Goal: Communication & Community: Answer question/provide support

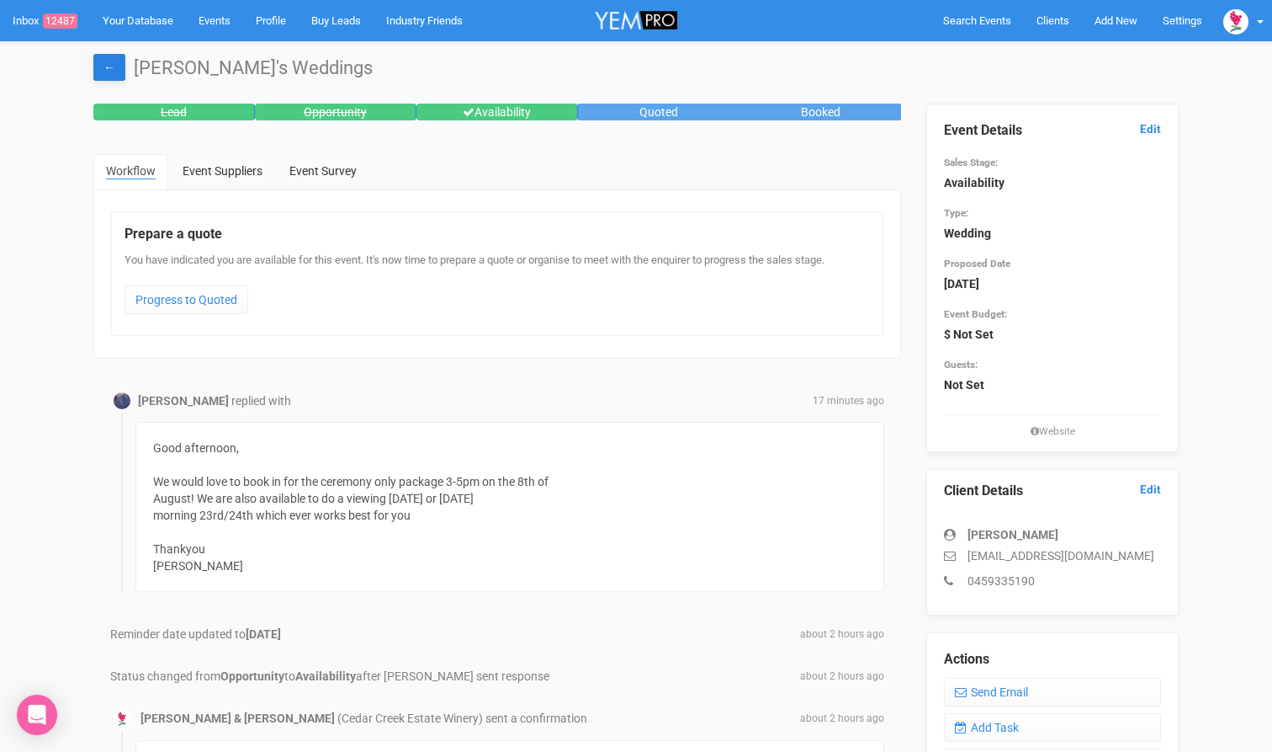
click at [102, 66] on link "←" at bounding box center [109, 67] width 32 height 27
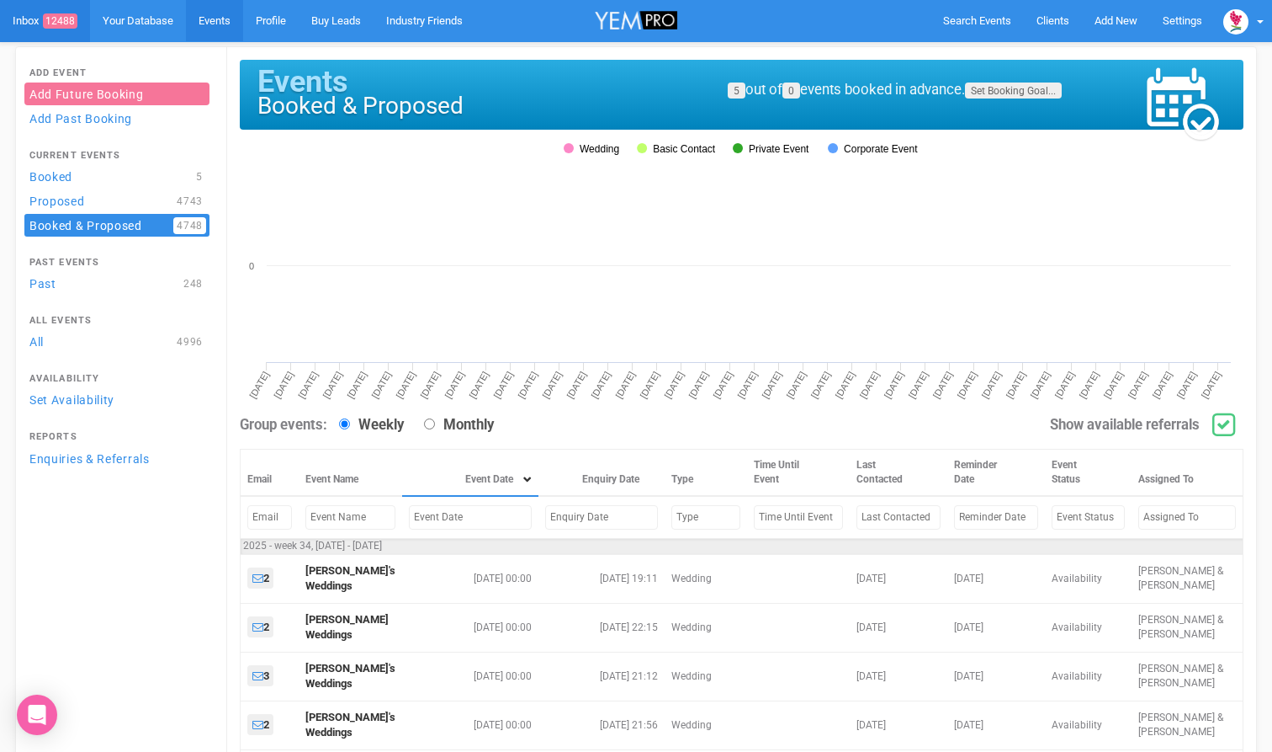
click at [36, 25] on link "Inbox 12488" at bounding box center [45, 21] width 90 height 42
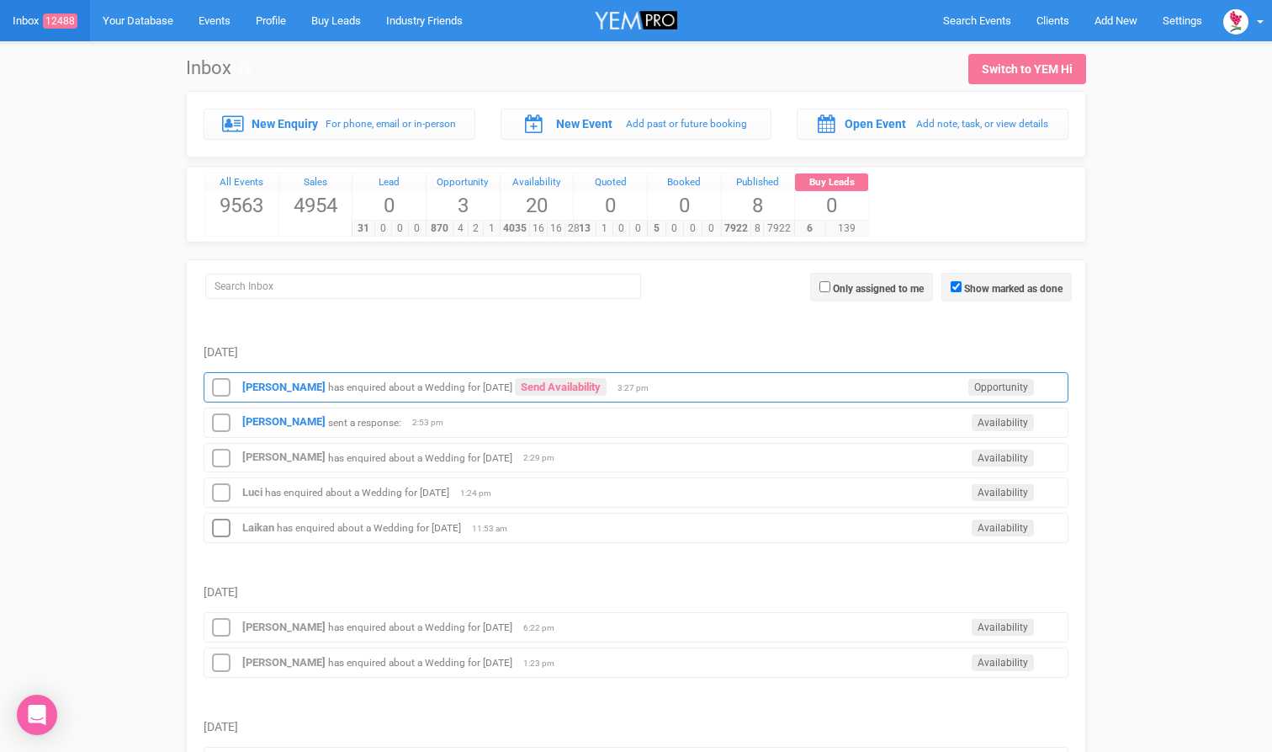
click at [375, 390] on small "has enquired about a Wedding for [DATE]" at bounding box center [420, 387] width 184 height 12
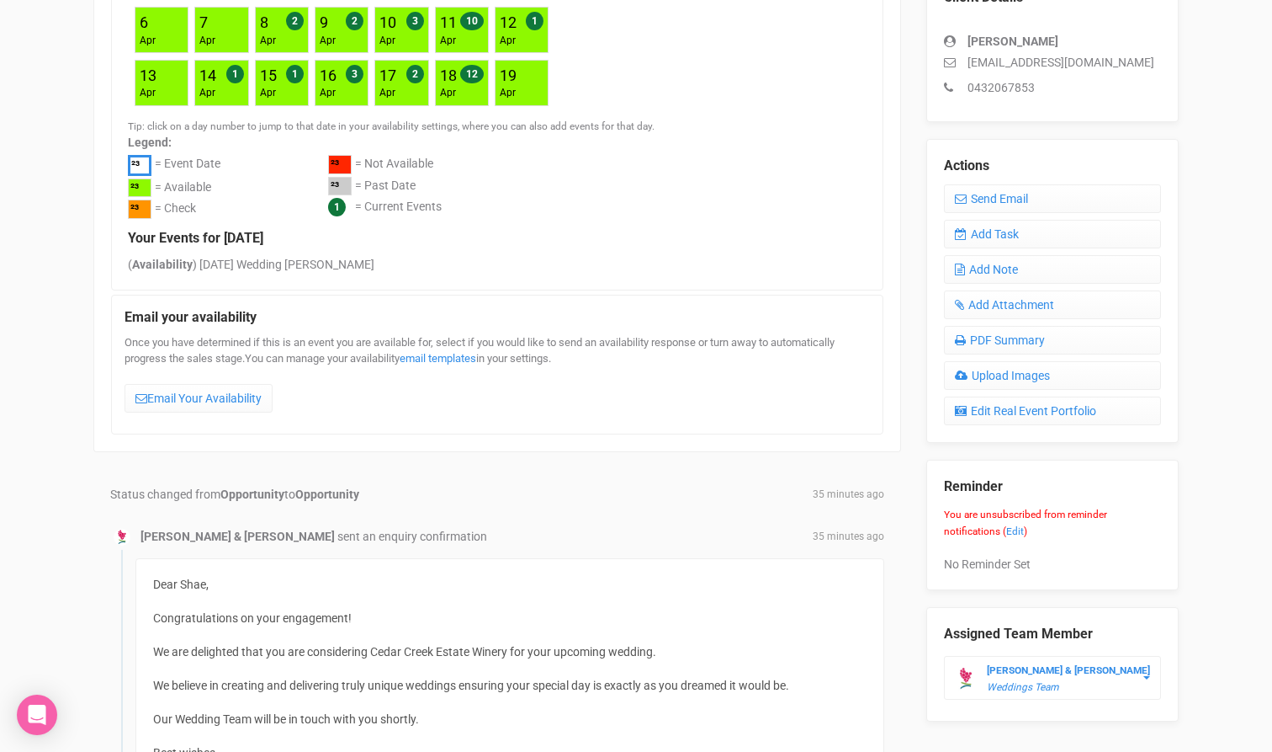
scroll to position [491, 0]
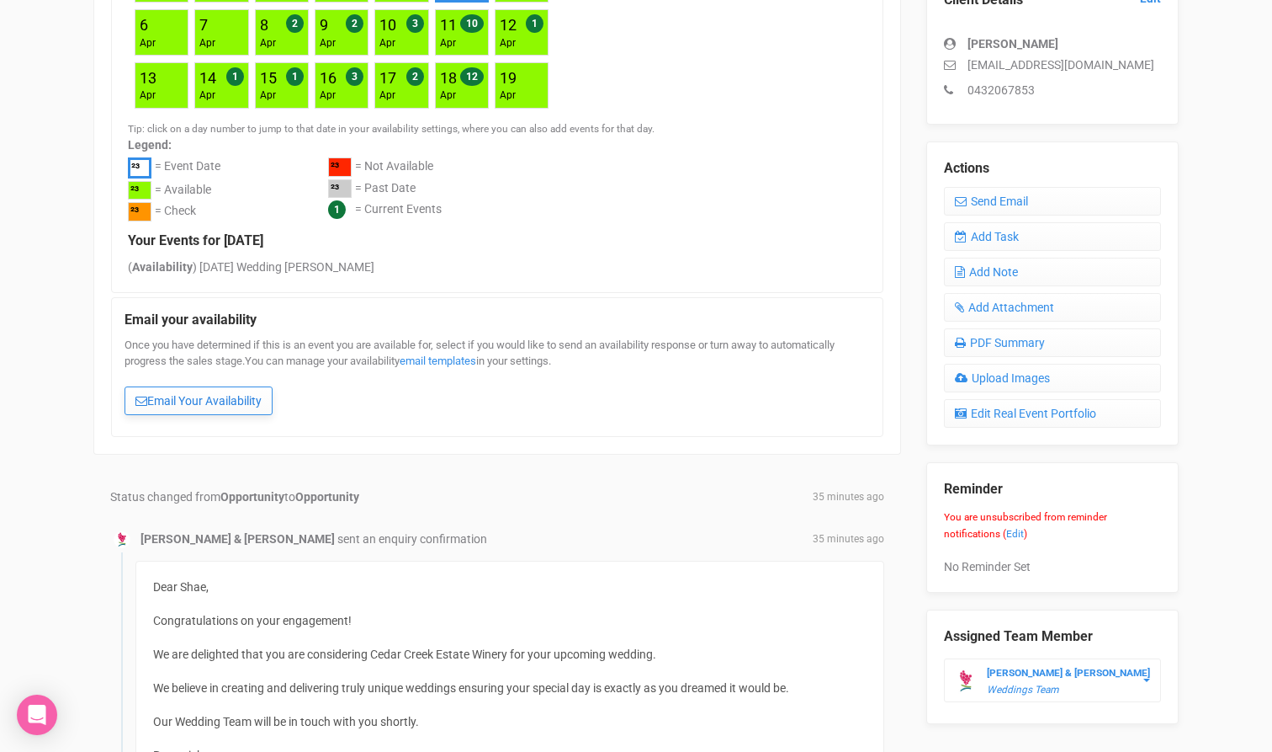
click at [234, 402] on link "Email Your Availability" at bounding box center [199, 400] width 148 height 29
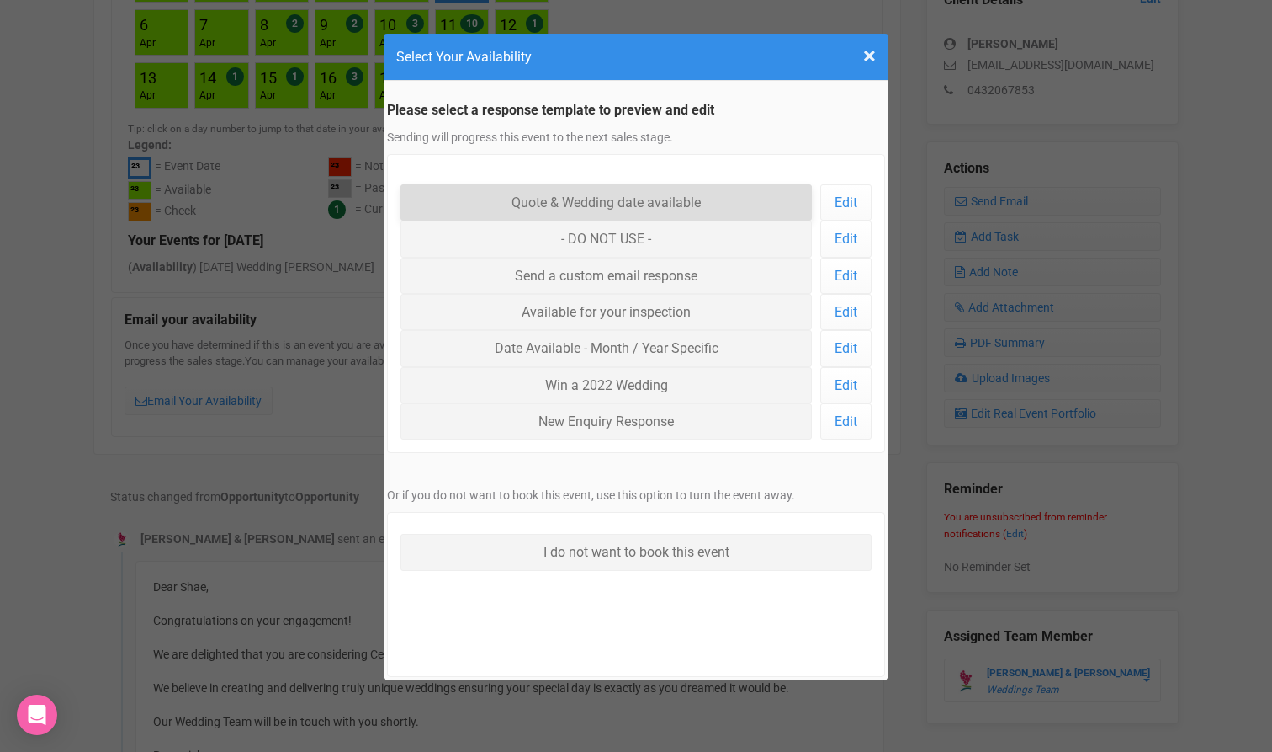
click at [677, 198] on link "Quote & Wedding date available" at bounding box center [607, 202] width 412 height 36
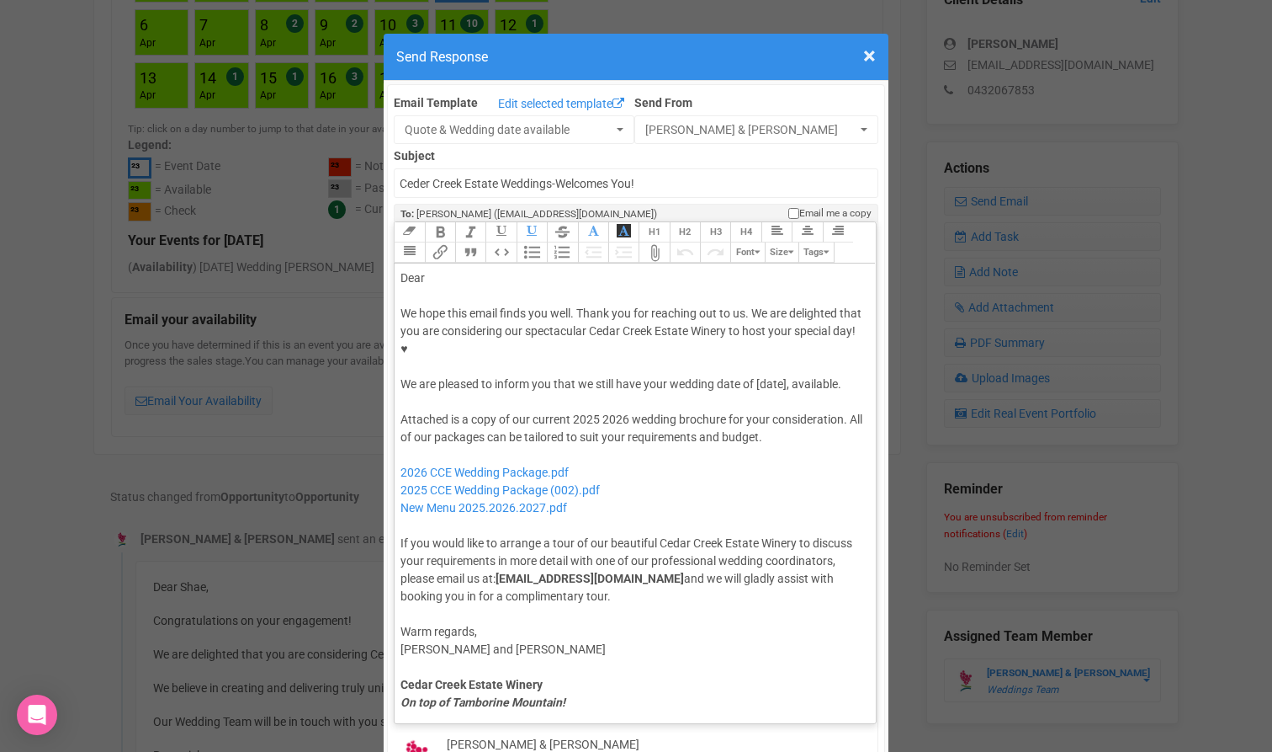
click at [431, 269] on div "Dear" at bounding box center [633, 278] width 464 height 18
click at [774, 334] on div "We hope this email finds you well. Thank you for reaching out to us. We are del…" at bounding box center [633, 349] width 464 height 88
click at [656, 393] on div at bounding box center [633, 402] width 464 height 18
click at [552, 348] on div "We hope this email finds you well. Thank you for reaching out to us. We are del…" at bounding box center [633, 349] width 464 height 88
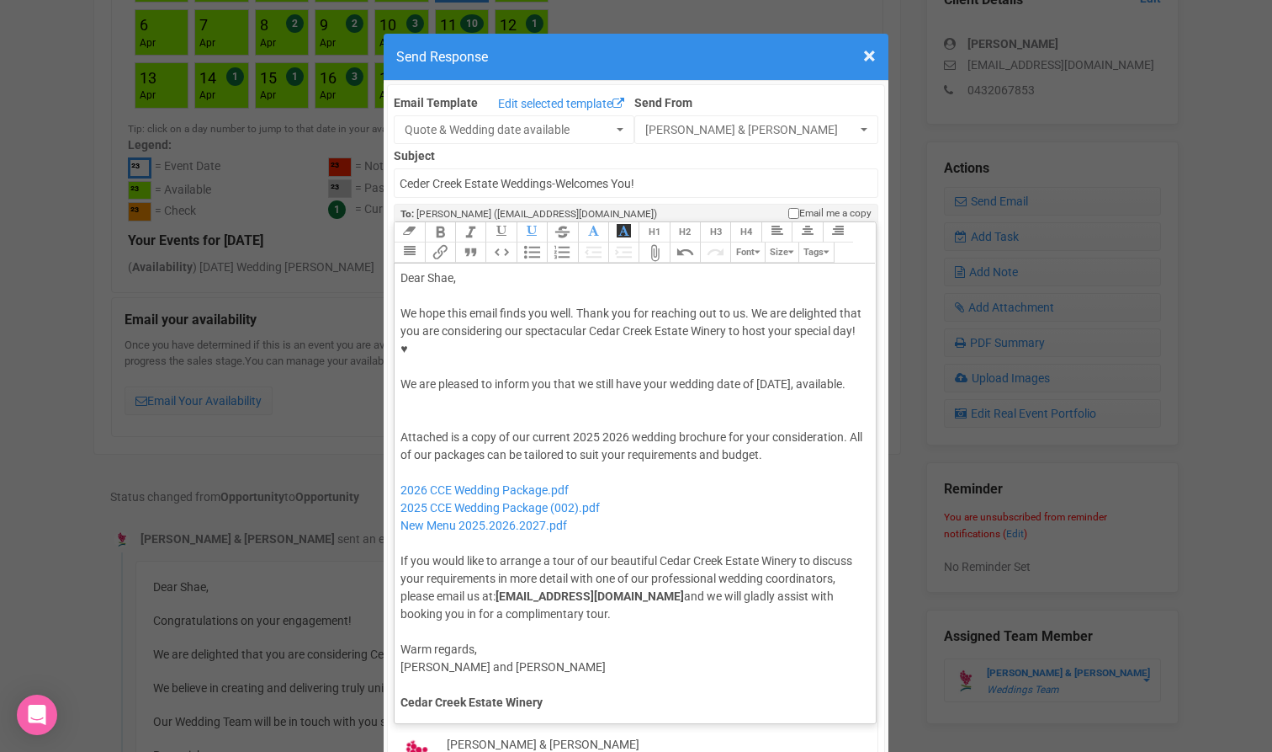
paste trix-editor "span style="font-family: -webkit-standard; font-size: medium; color: rgb(0, 0, …"
drag, startPoint x: 615, startPoint y: 369, endPoint x: 574, endPoint y: 355, distance: 43.6
click at [574, 355] on div "We hope this email finds you well. Thank you for reaching out to us. We are del…" at bounding box center [633, 358] width 464 height 106
paste trix-editor "<lor>Ipsu Dolo,</sit><ame><consec>&adip;</elitse></doe><tem>In utla etdo magna …"
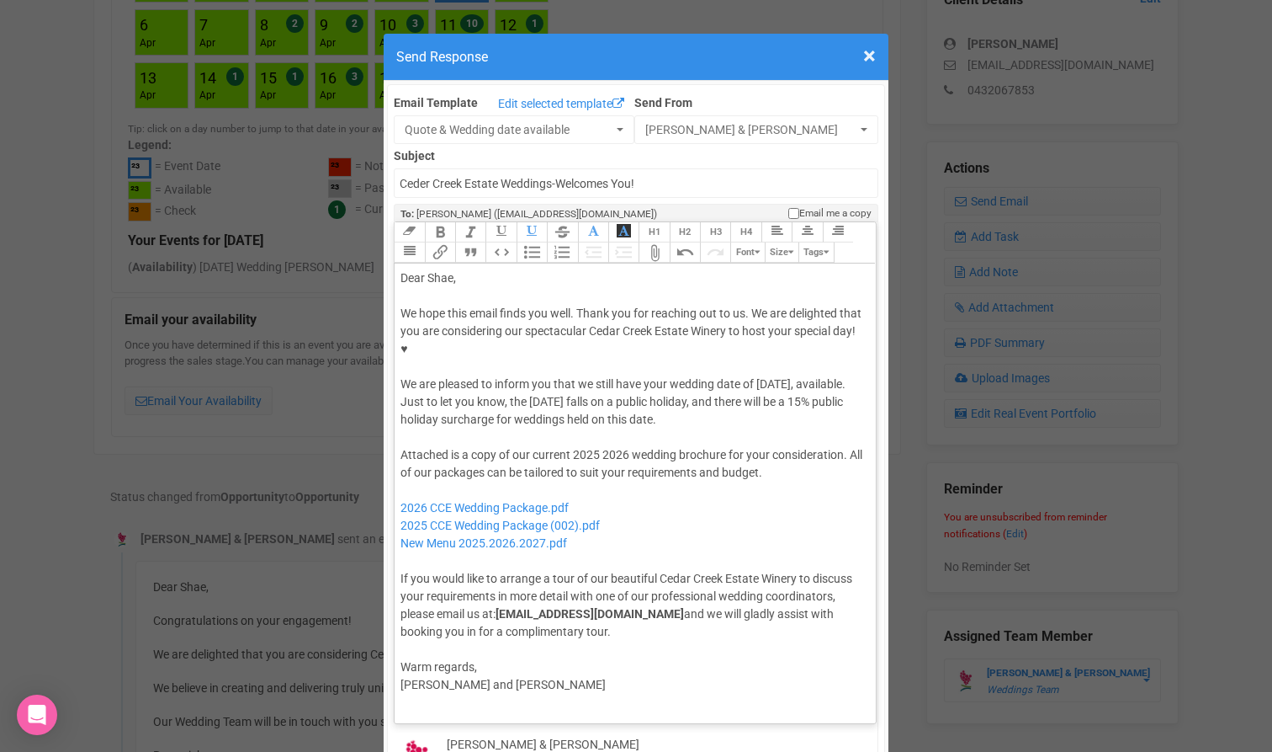
click at [541, 369] on div "We hope this email finds you well. Thank you for reaching out to us. We are del…" at bounding box center [633, 367] width 464 height 124
click at [584, 359] on div "We hope this email finds you well. Thank you for reaching out to us. We are del…" at bounding box center [633, 367] width 464 height 124
click at [578, 446] on div "Attached is a copy of our current 2025 2026 wedding brochure for your considera…" at bounding box center [633, 543] width 464 height 194
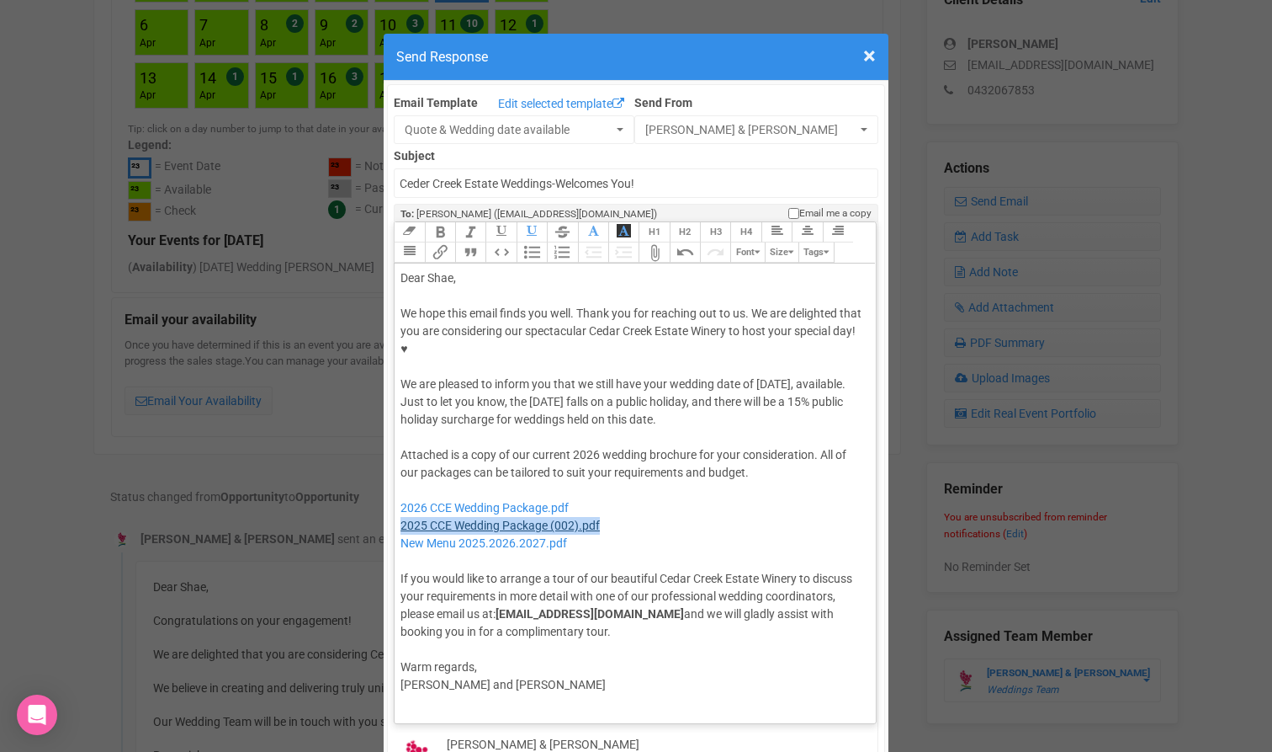
drag, startPoint x: 609, startPoint y: 491, endPoint x: 401, endPoint y: 486, distance: 208.8
click at [401, 486] on div "Attached is a copy of our current 2026 wedding brochure for your consideration.…" at bounding box center [633, 543] width 464 height 194
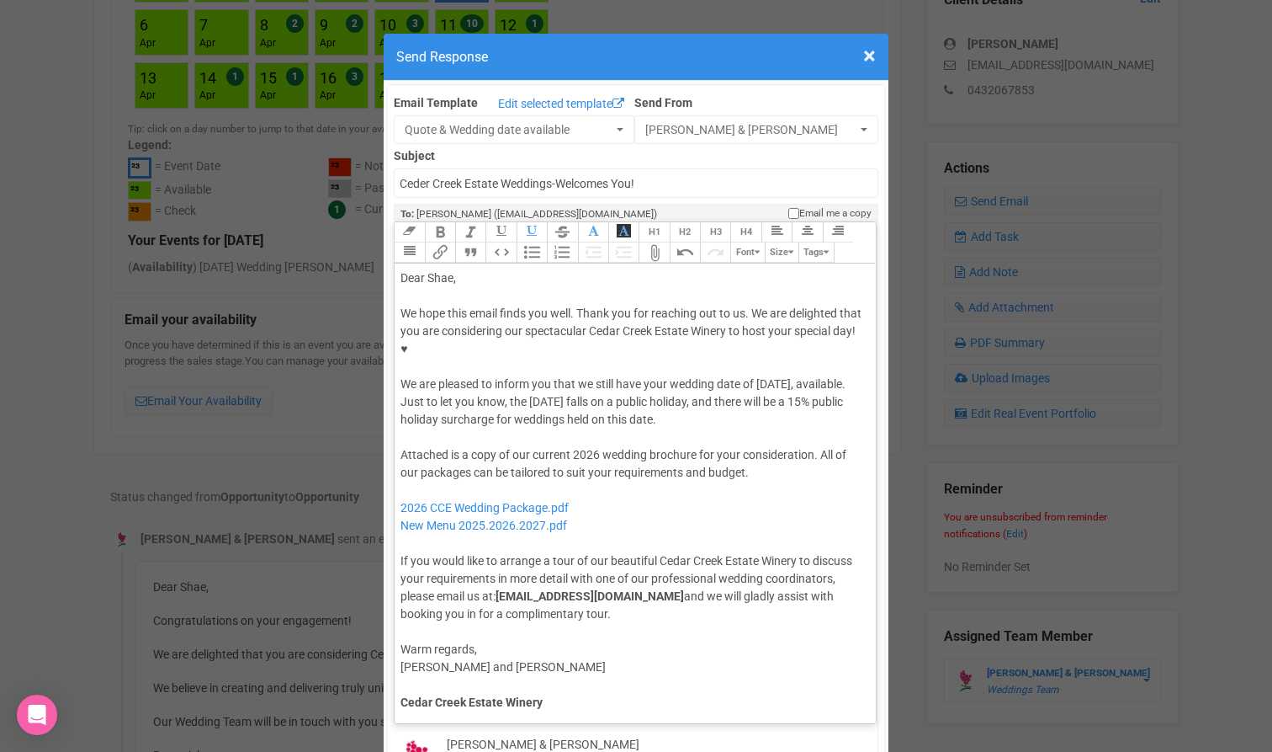
type trix-editor "<lor>Ipsu Dolo,</sit><ame><consec>&adip;</elitse></doe><tem>In utla etdo magna …"
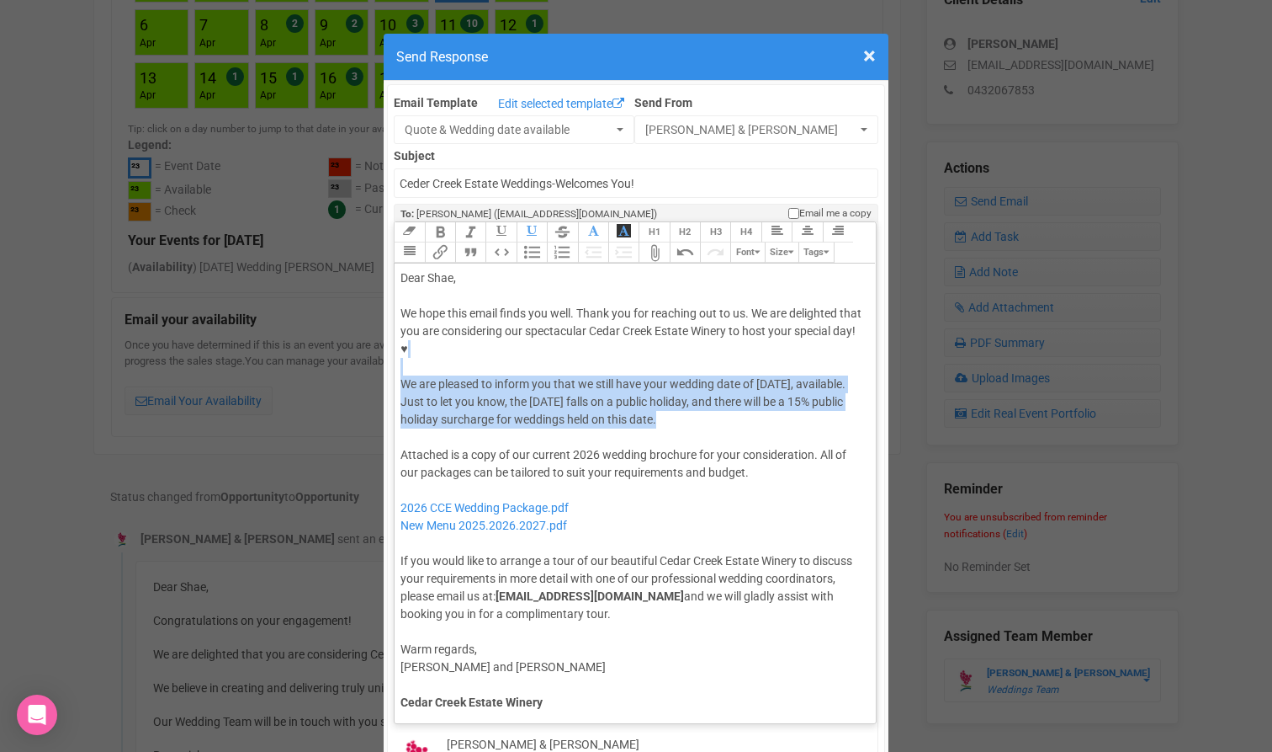
drag, startPoint x: 603, startPoint y: 319, endPoint x: 616, endPoint y: 396, distance: 77.6
click at [616, 396] on trix-editor "Dear Shae, We hope this email finds you well. Thank you for reaching out to us.…" at bounding box center [635, 488] width 481 height 451
click at [616, 428] on div at bounding box center [633, 437] width 464 height 18
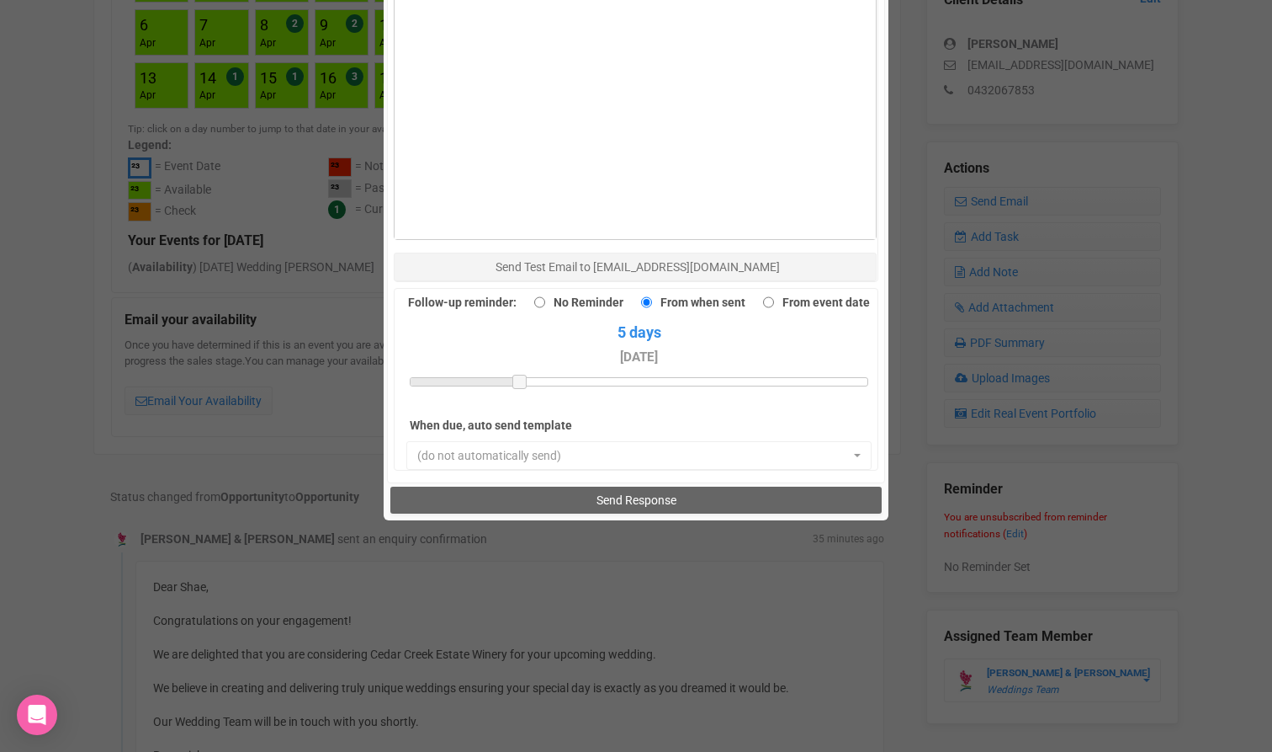
scroll to position [1155, 0]
click at [513, 487] on button "Send Response" at bounding box center [635, 500] width 491 height 27
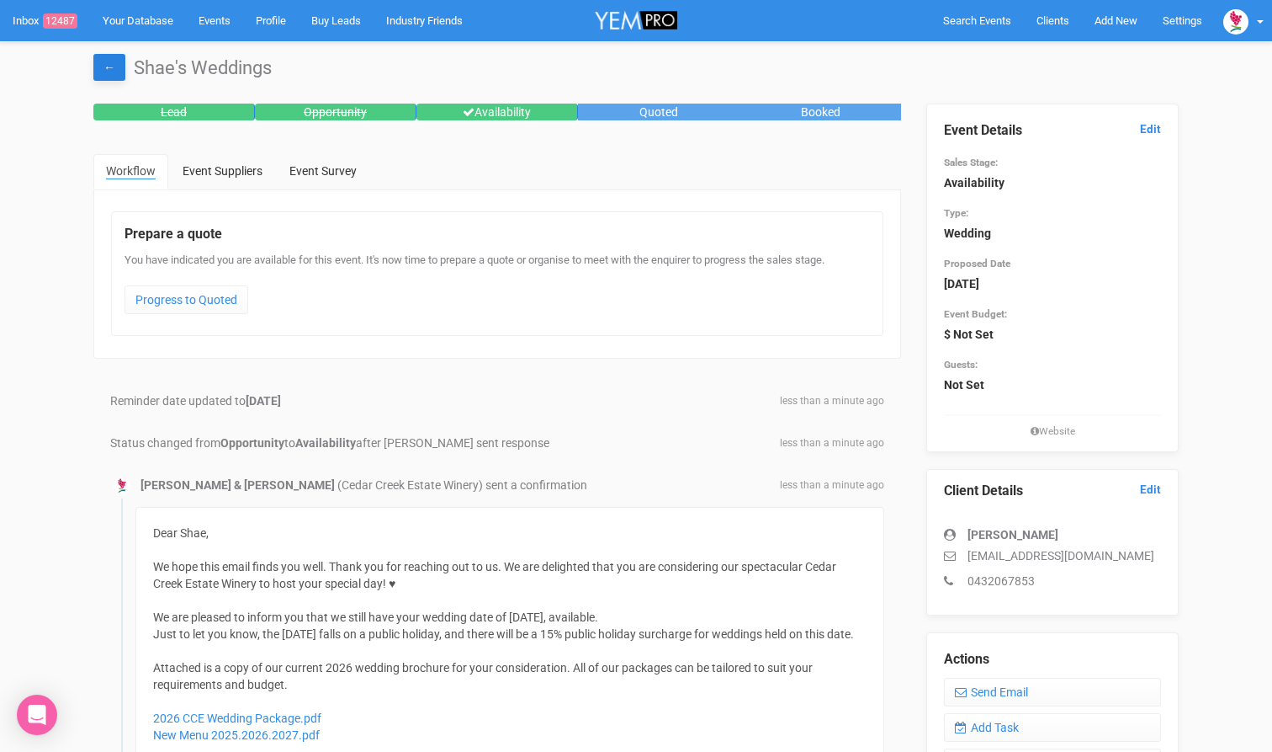
click at [104, 61] on link "←" at bounding box center [109, 67] width 32 height 27
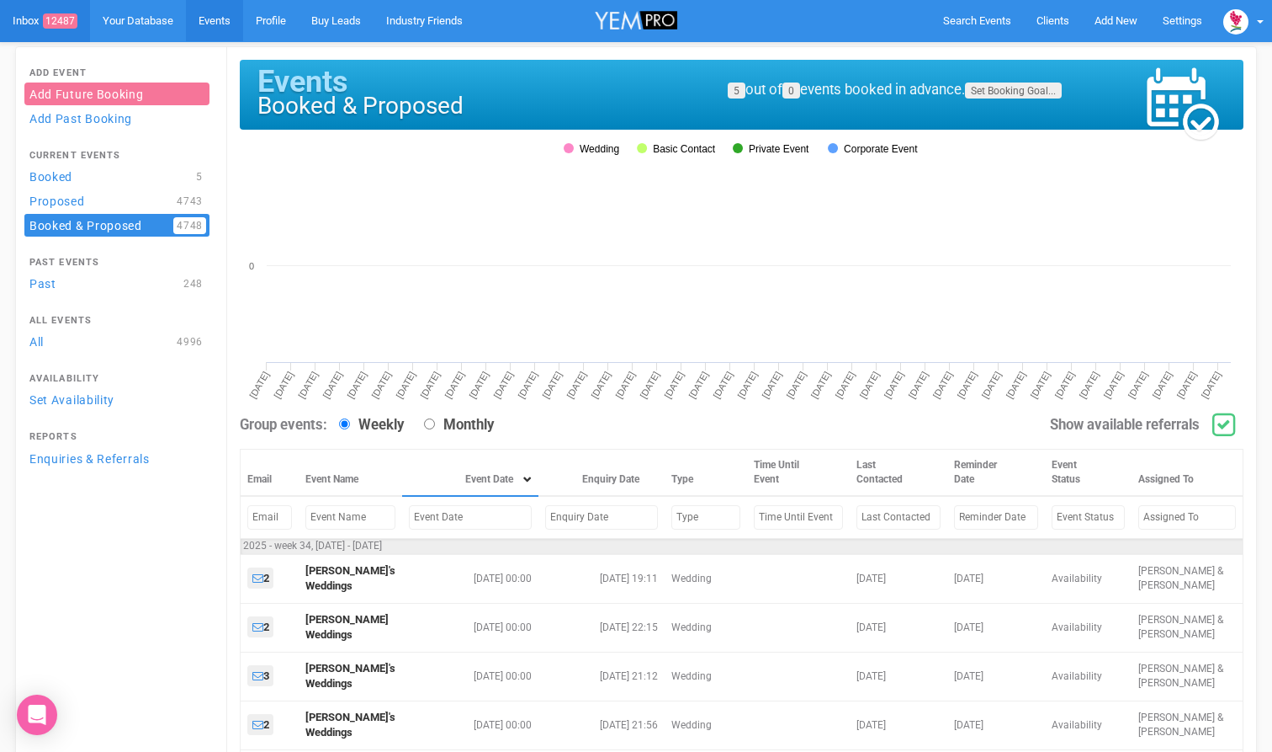
click at [39, 28] on link "Inbox 12487" at bounding box center [45, 21] width 90 height 42
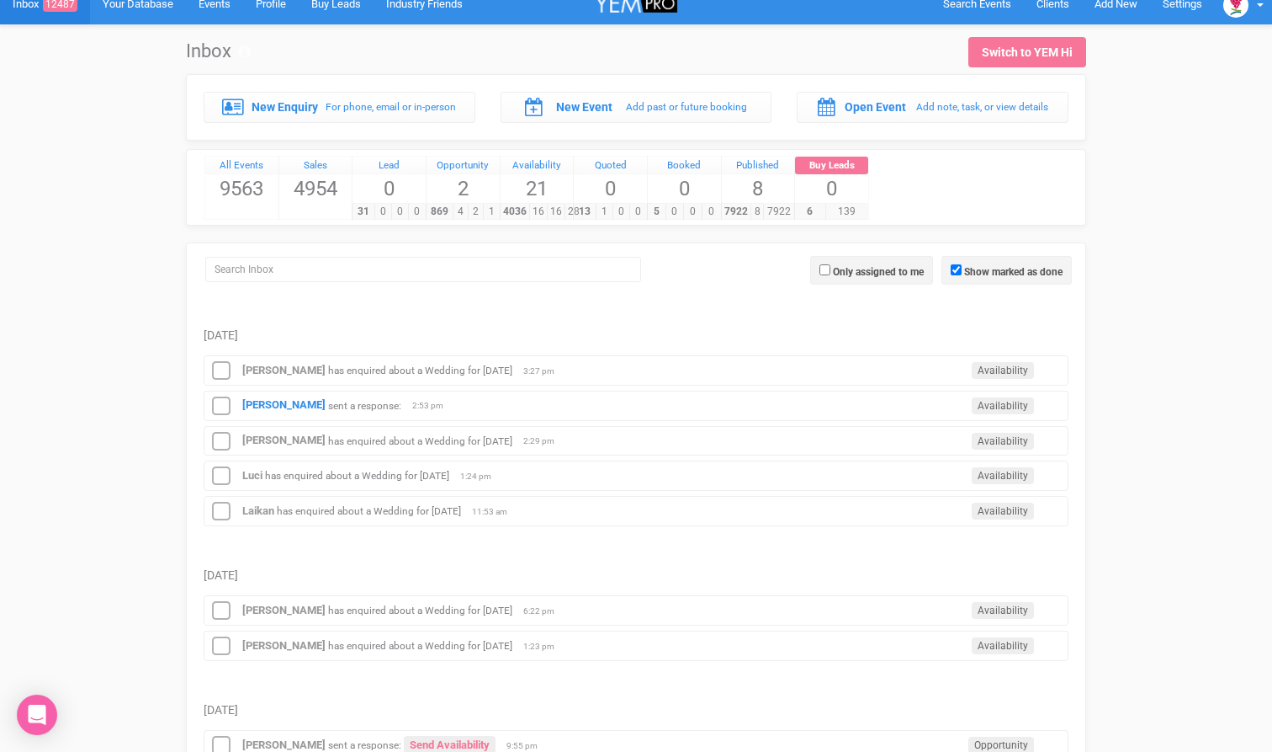
scroll to position [19, 0]
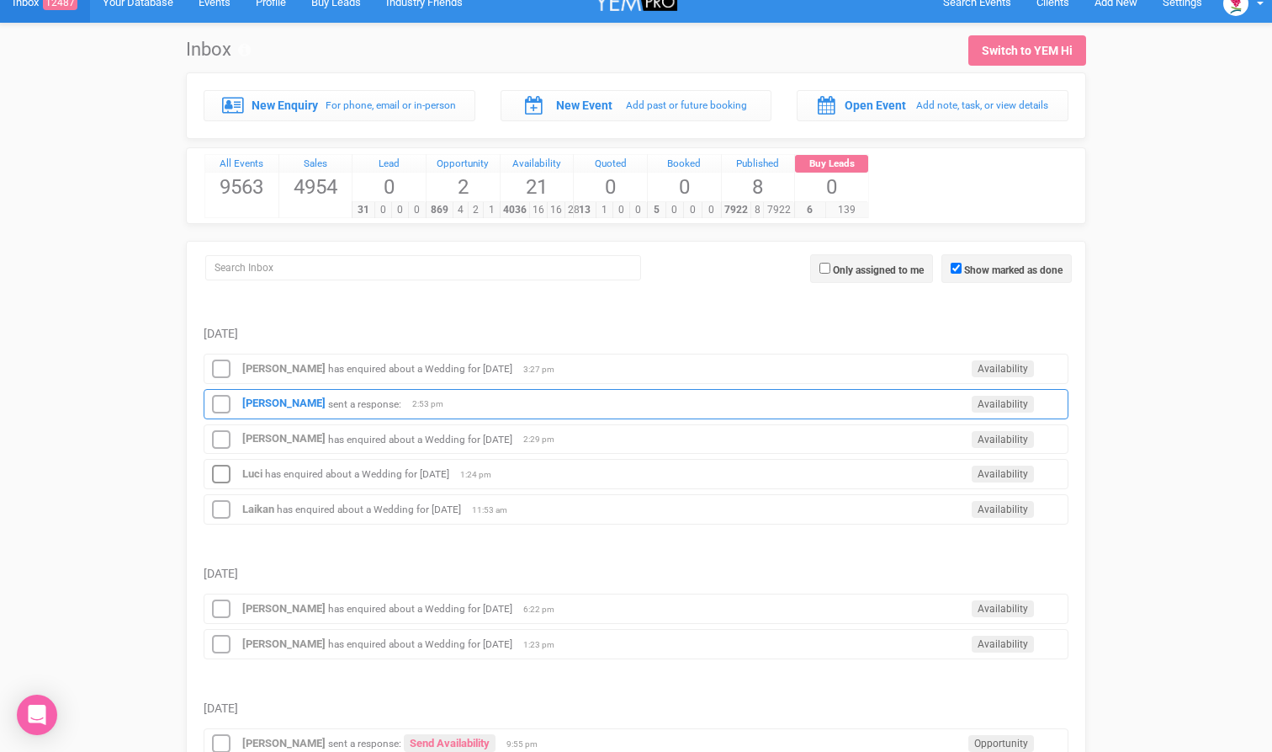
click at [393, 412] on div "Shanelle thompson sent a response: Availability 2:53 pm" at bounding box center [636, 404] width 865 height 30
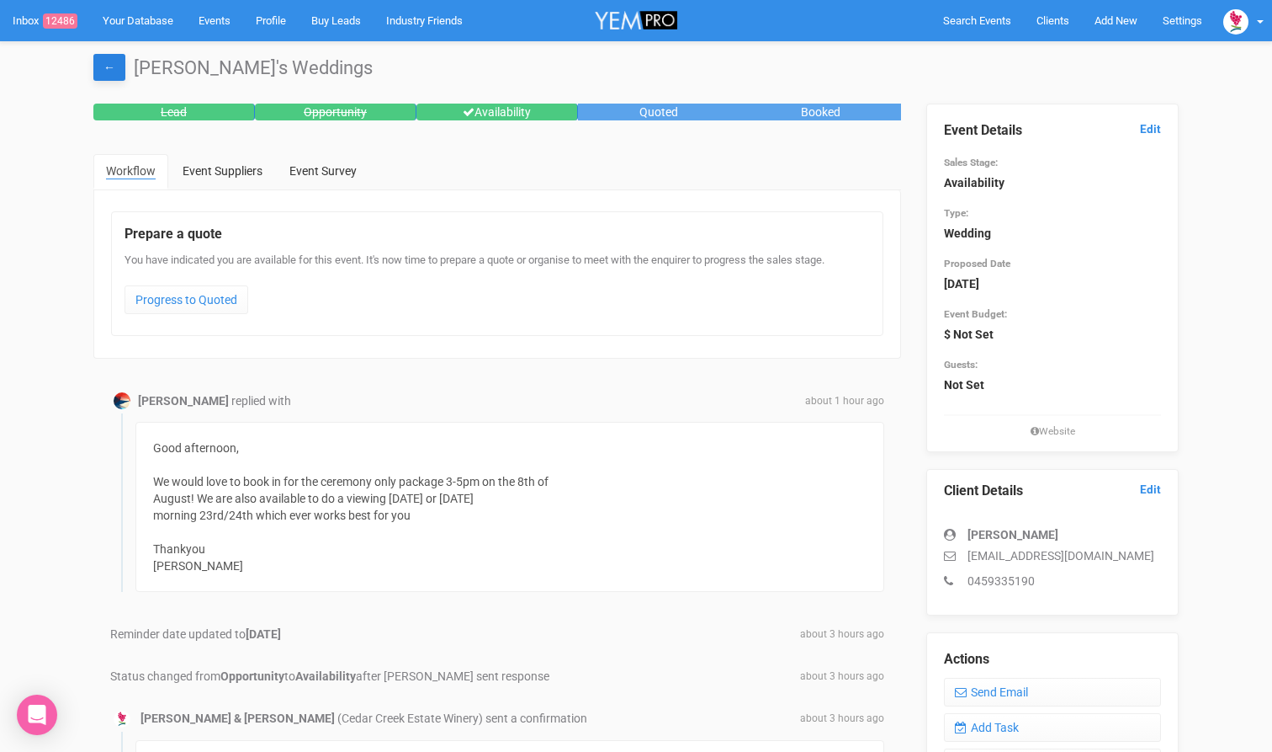
click at [113, 69] on link "←" at bounding box center [109, 67] width 32 height 27
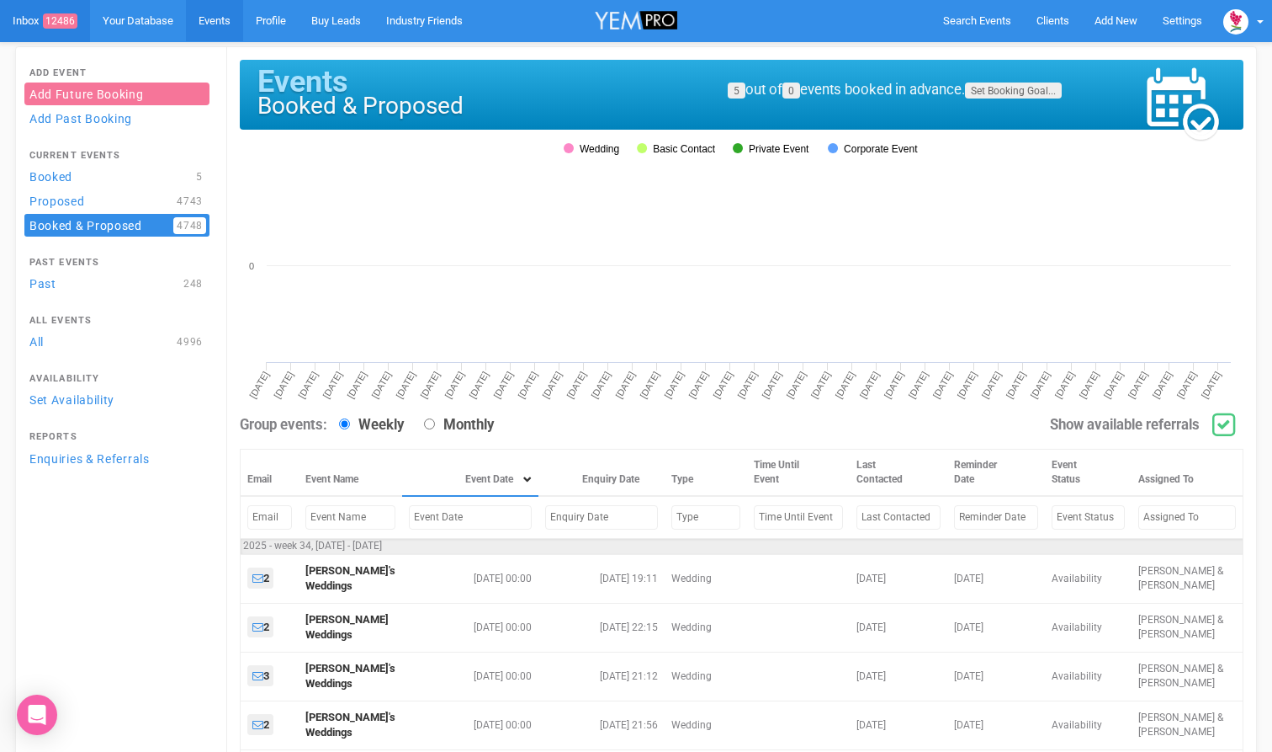
click at [43, 13] on link "Inbox 12486" at bounding box center [45, 21] width 90 height 42
